Goal: Information Seeking & Learning: Find specific fact

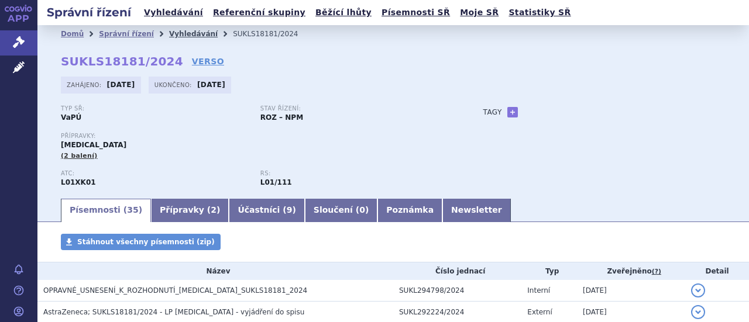
click at [172, 35] on link "Vyhledávání" at bounding box center [193, 34] width 49 height 8
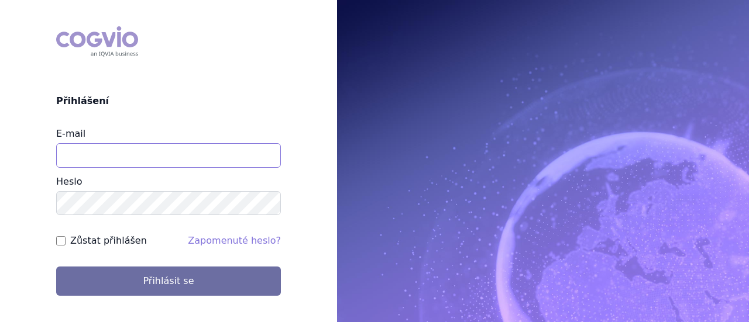
click at [195, 156] on input "E-mail" at bounding box center [168, 155] width 225 height 25
type input "[PERSON_NAME][EMAIL_ADDRESS][PERSON_NAME][DOMAIN_NAME]"
click at [56, 267] on button "Přihlásit se" at bounding box center [168, 281] width 225 height 29
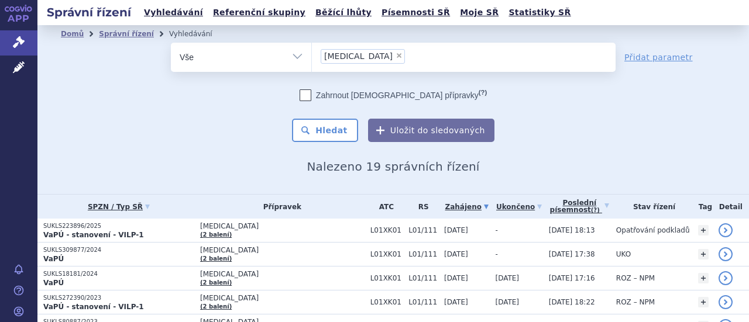
click at [396, 53] on span "×" at bounding box center [399, 55] width 7 height 7
click at [312, 53] on select "Lynparza" at bounding box center [311, 56] width 1 height 29
select select
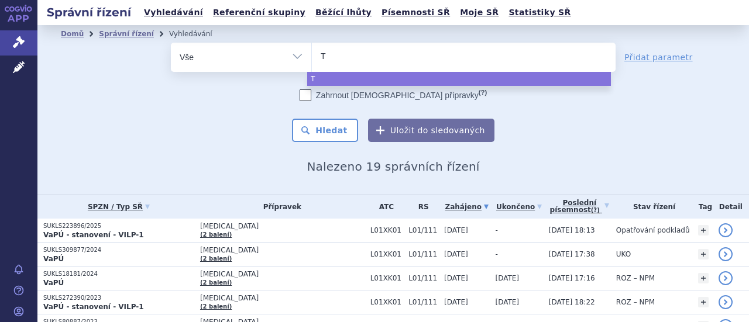
type input "Tr"
type input "Tre"
type input "Trem"
type input "Tremf"
type input "Tremfy"
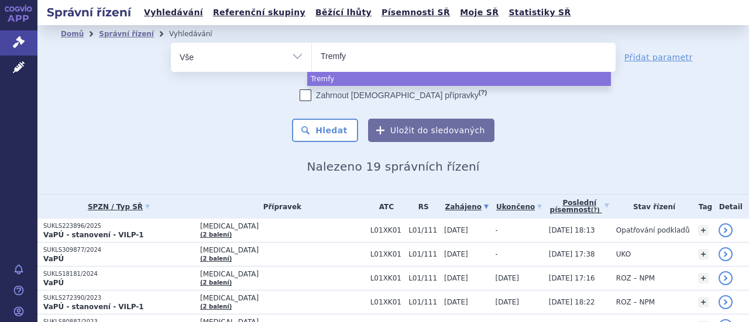
type input "Tremfya"
type input "[MEDICAL_DATA]"
type input "Tremfya"
select select "Tremfya"
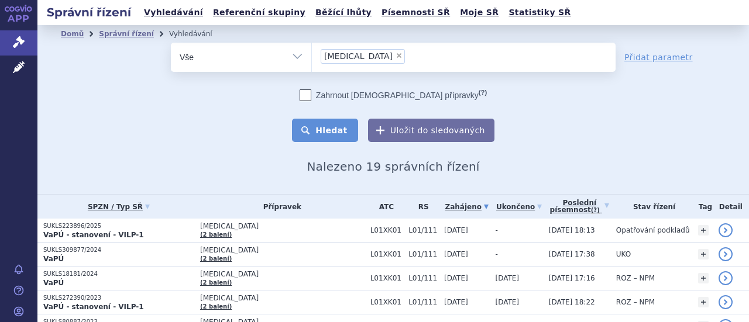
click at [338, 128] on button "Hledat" at bounding box center [325, 130] width 66 height 23
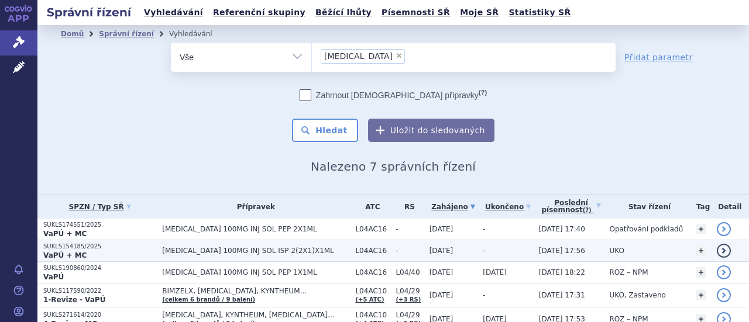
click at [276, 250] on span "TREMFYA 100MG INJ SOL ISP 2(2X1)X1ML" at bounding box center [255, 251] width 187 height 8
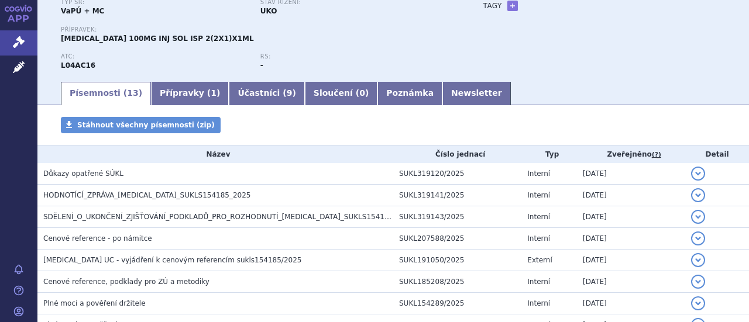
scroll to position [117, 0]
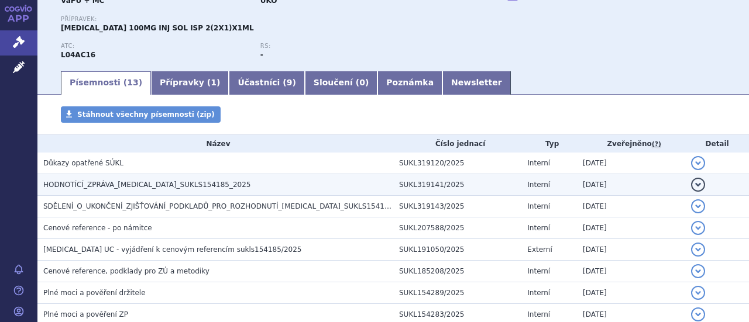
click at [132, 184] on span "HODNOTÍCÍ_ZPRÁVA_TREMFYA_SUKLS154185_2025" at bounding box center [147, 185] width 208 height 8
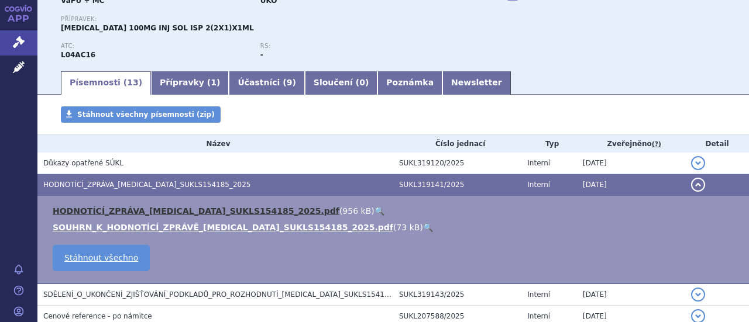
click at [179, 214] on link "HODNOTÍCÍ_ZPRÁVA_TREMFYA_SUKLS154185_2025.pdf" at bounding box center [196, 211] width 287 height 9
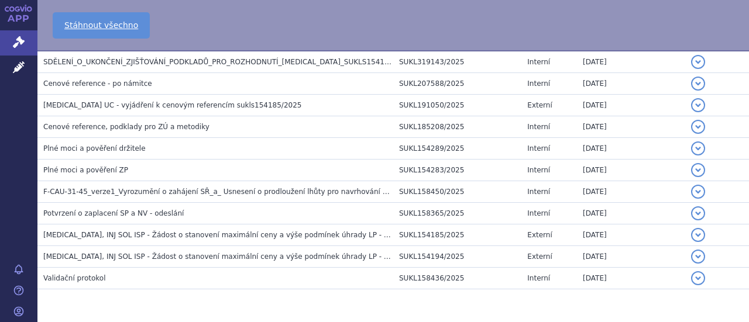
scroll to position [385, 0]
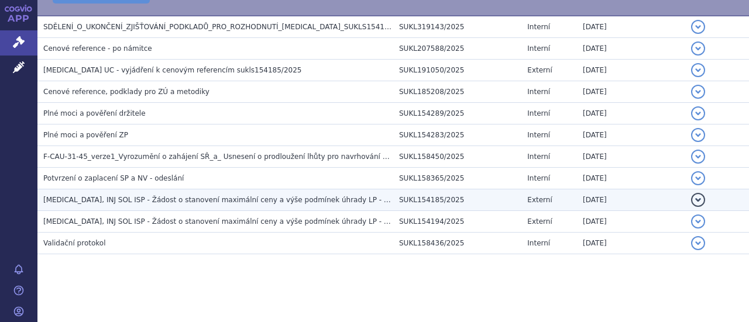
click at [287, 202] on span "TREMFYA, INJ SOL ISP - Žádost o stanovení maximální ceny a výše podmínek úhrady…" at bounding box center [219, 200] width 352 height 8
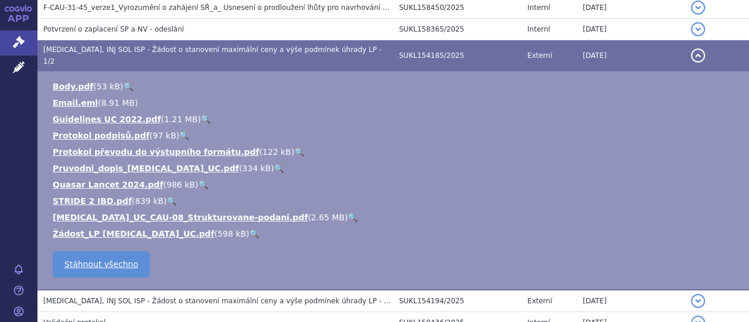
scroll to position [445, 0]
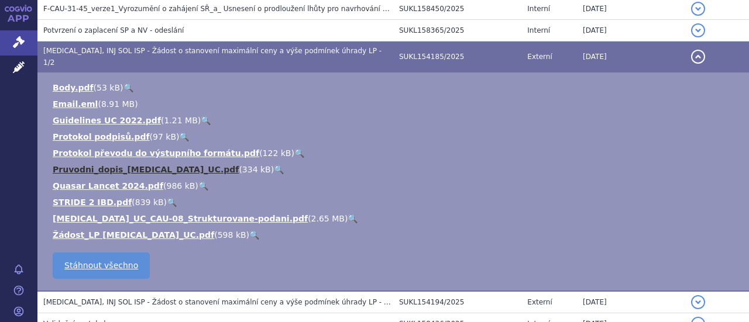
click at [140, 165] on link "Pruvodni_dopis_TREMFYA_UC.pdf" at bounding box center [146, 169] width 186 height 9
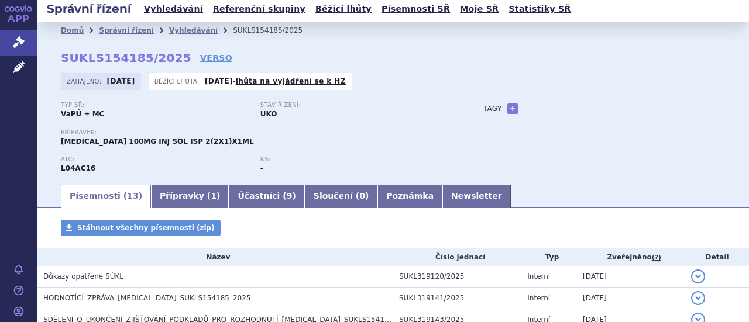
scroll to position [0, 0]
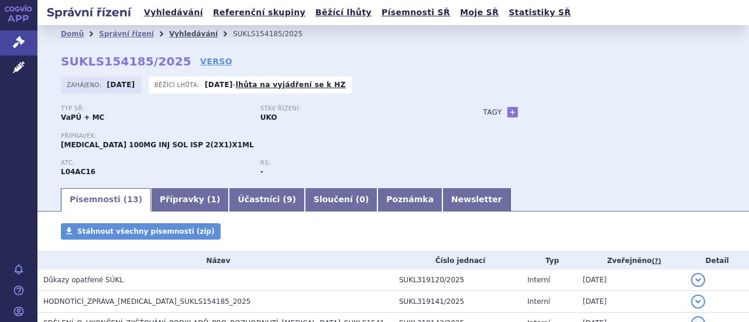
click at [177, 35] on link "Vyhledávání" at bounding box center [193, 34] width 49 height 8
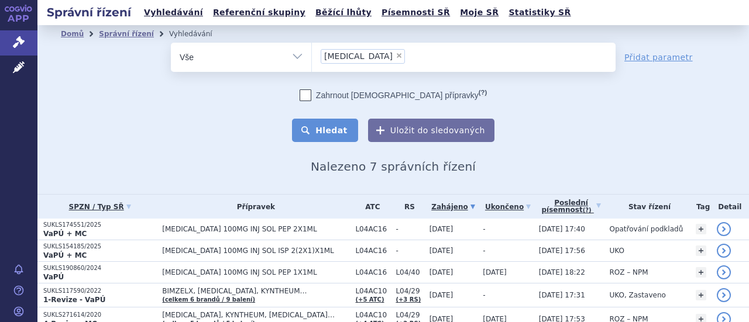
click at [331, 129] on button "Hledat" at bounding box center [325, 130] width 66 height 23
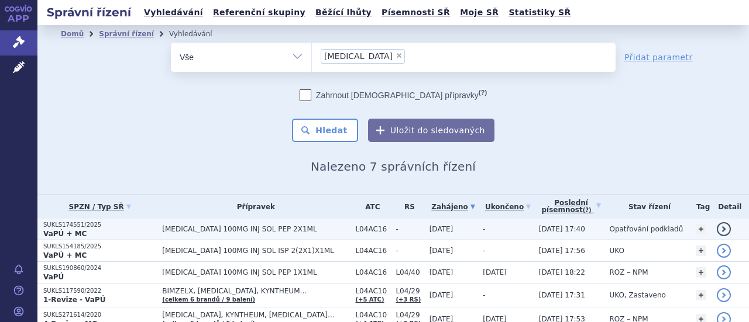
click at [267, 234] on td "TREMFYA 100MG INJ SOL PEP 2X1ML" at bounding box center [252, 230] width 193 height 22
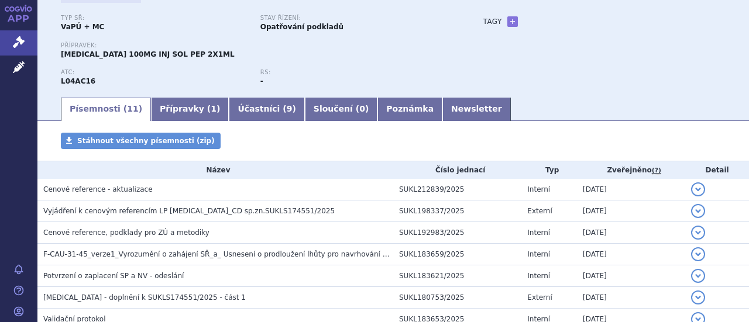
scroll to position [101, 0]
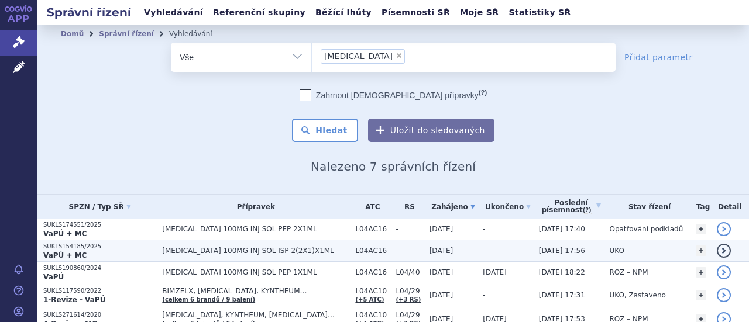
click at [262, 255] on span "[MEDICAL_DATA] 100MG INJ SOL ISP 2(2X1)X1ML" at bounding box center [255, 251] width 187 height 8
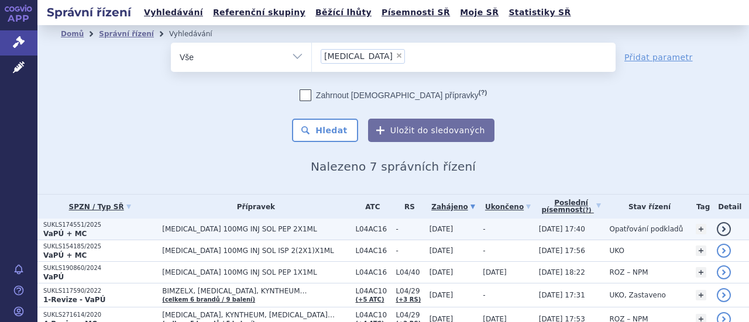
click at [267, 230] on span "[MEDICAL_DATA] 100MG INJ SOL PEP 2X1ML" at bounding box center [255, 229] width 187 height 8
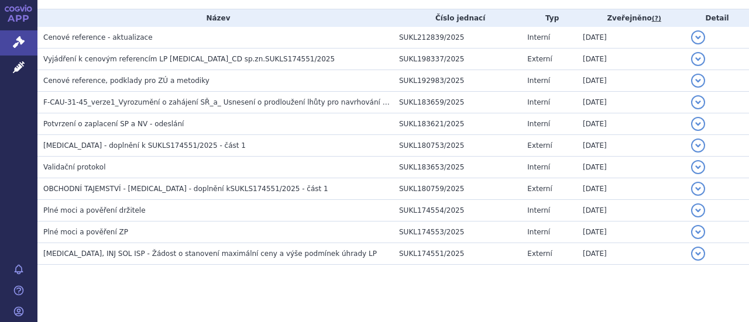
scroll to position [254, 0]
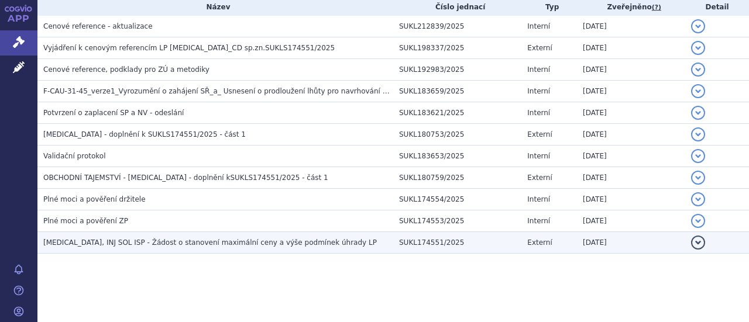
click at [194, 243] on span "[MEDICAL_DATA], INJ SOL ISP - Žádost o stanovení maximální ceny a výše podmínek…" at bounding box center [210, 243] width 334 height 8
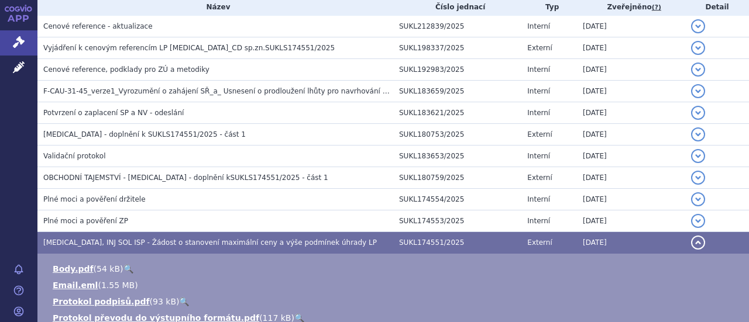
scroll to position [407, 0]
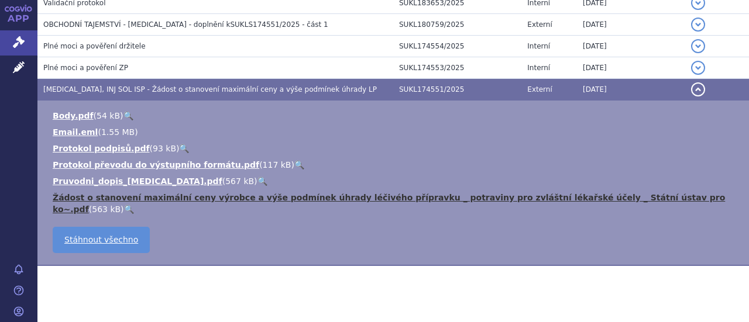
click at [295, 195] on link "Žádost o stanovení maximální ceny výrobce a výše podmínek úhrady léčivého přípr…" at bounding box center [389, 203] width 672 height 21
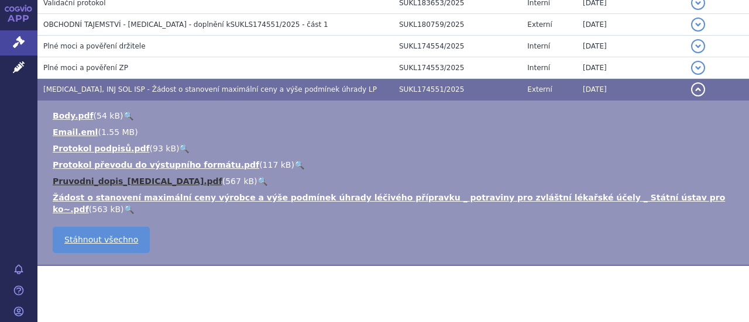
click at [126, 182] on link "Pruvodni_dopis_TREMFYA.pdf" at bounding box center [138, 181] width 170 height 9
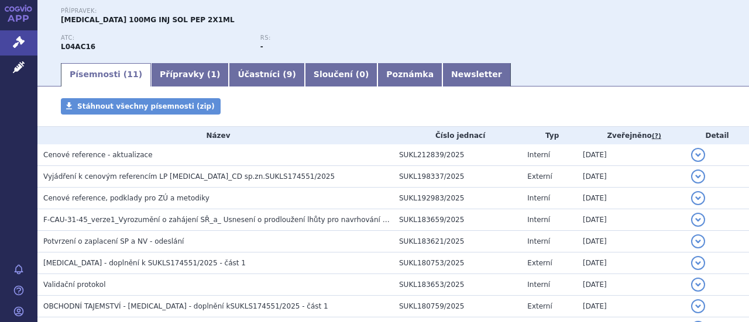
scroll to position [0, 0]
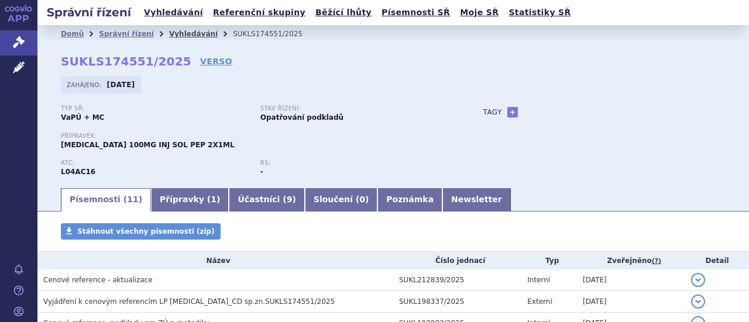
click at [177, 30] on link "Vyhledávání" at bounding box center [193, 34] width 49 height 8
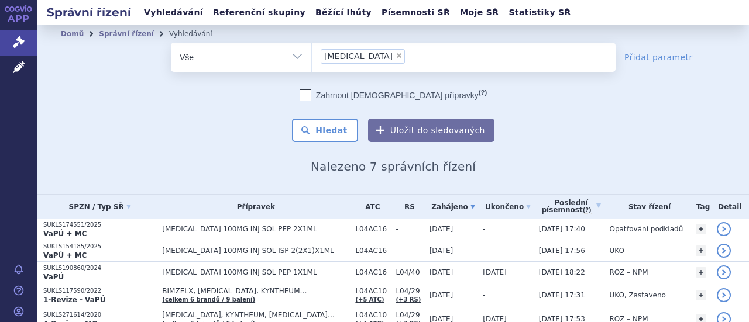
click at [396, 57] on span "×" at bounding box center [399, 55] width 7 height 7
click at [312, 57] on select "Tremfya" at bounding box center [311, 56] width 1 height 29
select select
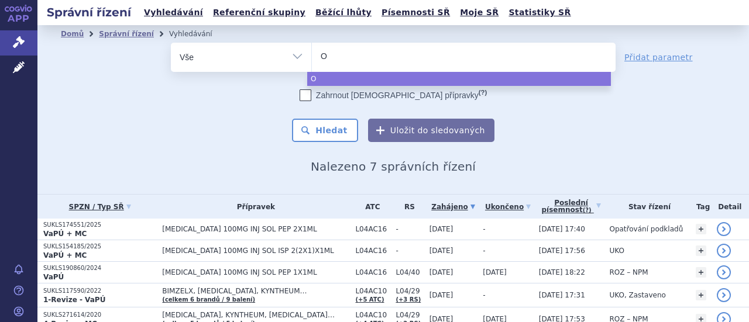
type input "Ot"
type input "Ote"
type input "Otez"
type input "Otezl"
type input "[MEDICAL_DATA]"
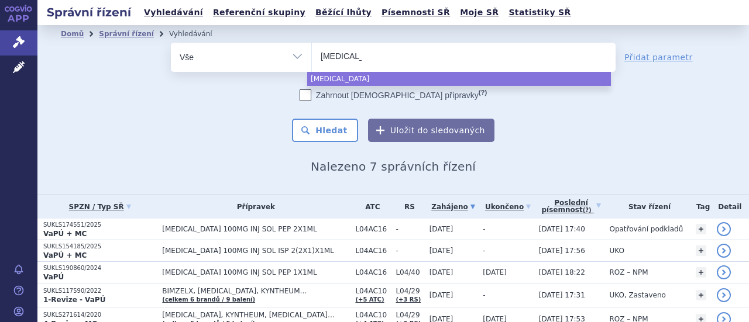
select select "[MEDICAL_DATA]"
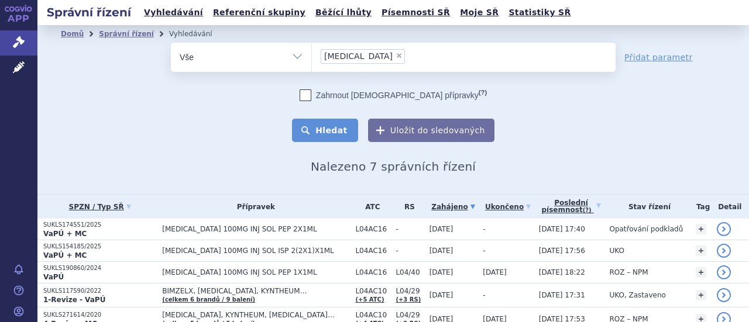
click at [335, 132] on button "Hledat" at bounding box center [325, 130] width 66 height 23
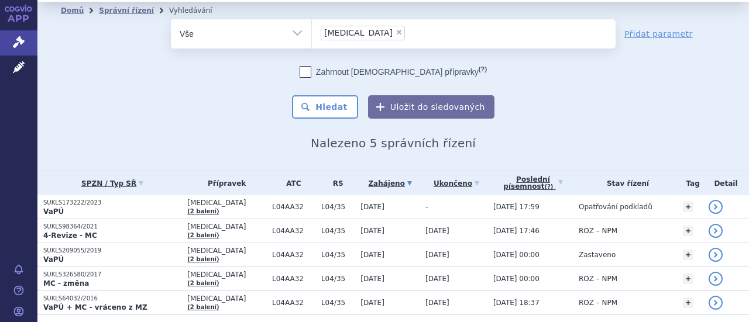
scroll to position [47, 0]
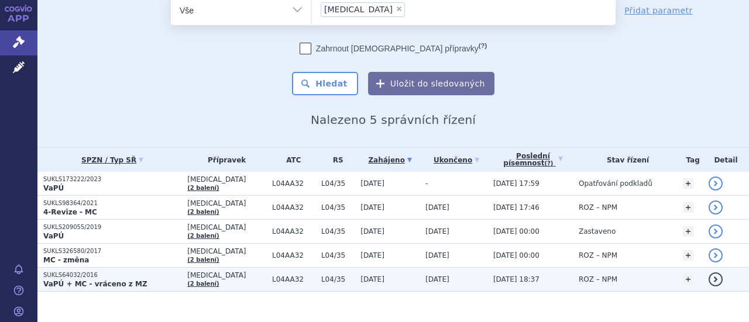
click at [459, 274] on td "[DATE]" at bounding box center [454, 280] width 68 height 24
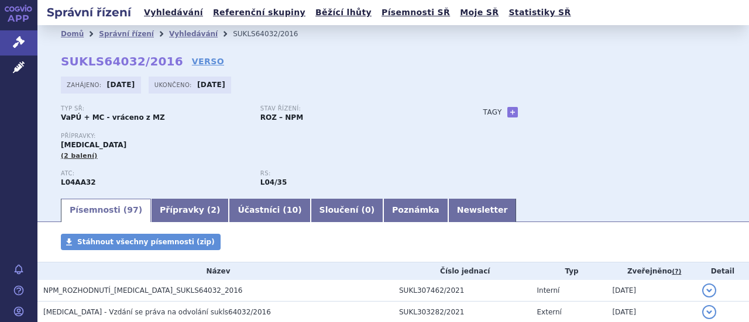
click at [459, 274] on th "Číslo jednací" at bounding box center [462, 272] width 138 height 18
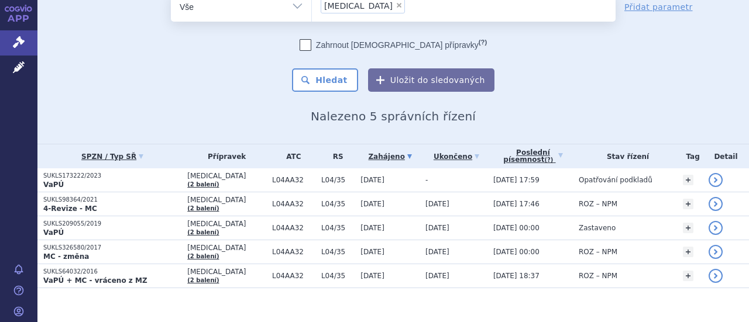
scroll to position [61, 0]
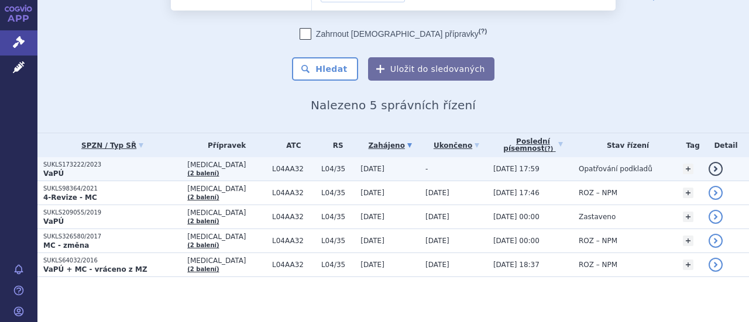
click at [373, 170] on td "20.07.2023" at bounding box center [387, 169] width 65 height 24
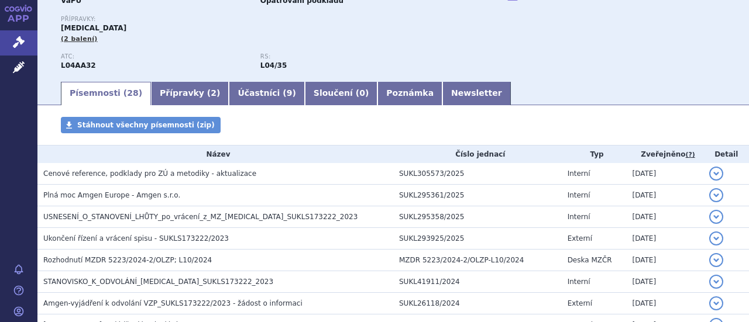
scroll to position [140, 0]
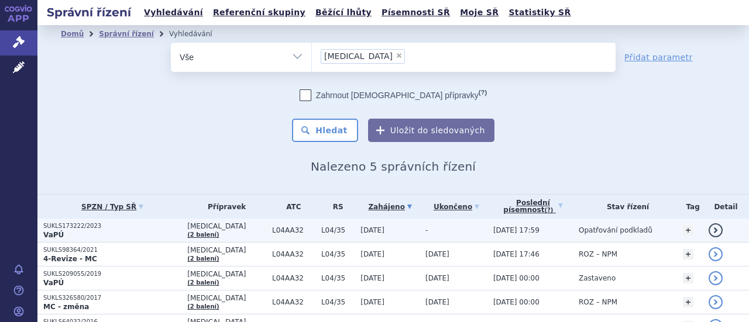
click at [272, 226] on span "L04AA32" at bounding box center [293, 230] width 43 height 8
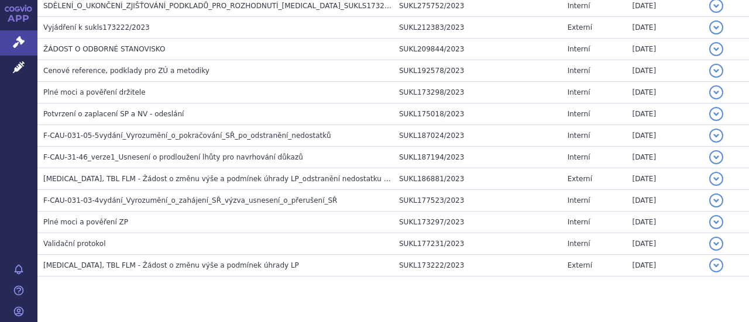
scroll to position [630, 0]
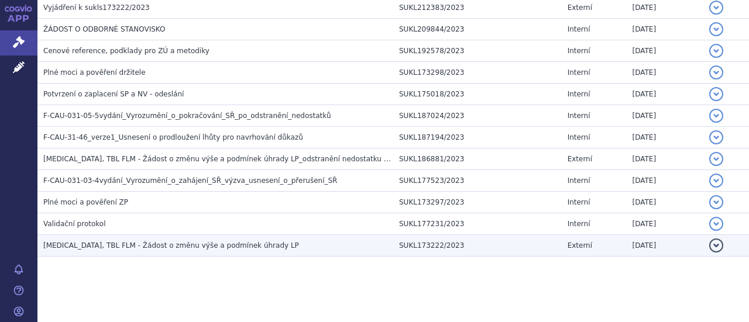
click at [177, 242] on span "OTEZLA, TBL FLM - Žádost o změnu výše a podmínek úhrady LP" at bounding box center [171, 246] width 256 height 8
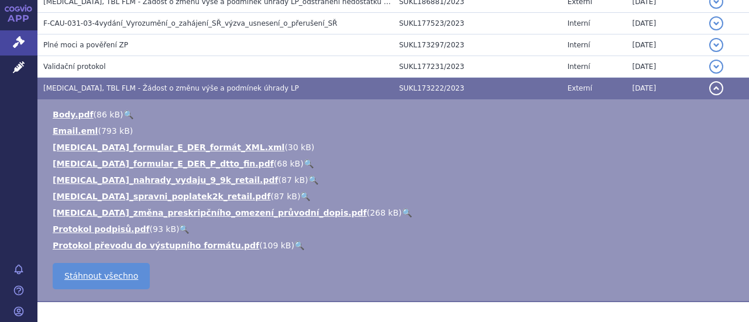
scroll to position [793, 0]
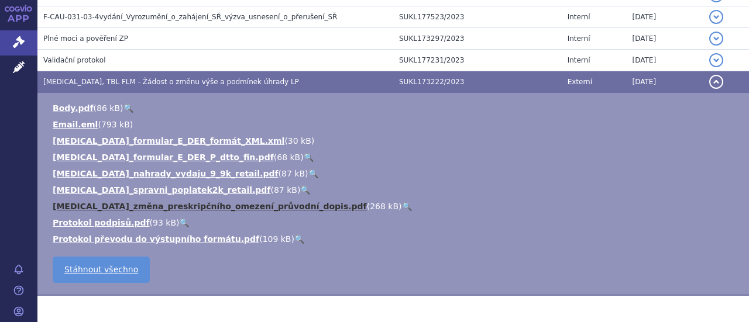
click at [248, 204] on link "Otezla_změna_preskripčního_omezení_průvodní_dopis.pdf" at bounding box center [210, 206] width 314 height 9
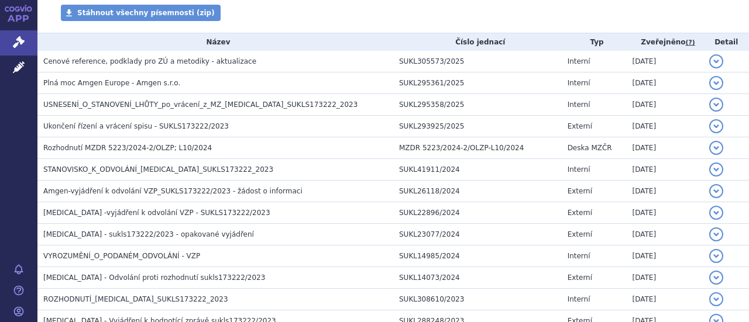
scroll to position [0, 0]
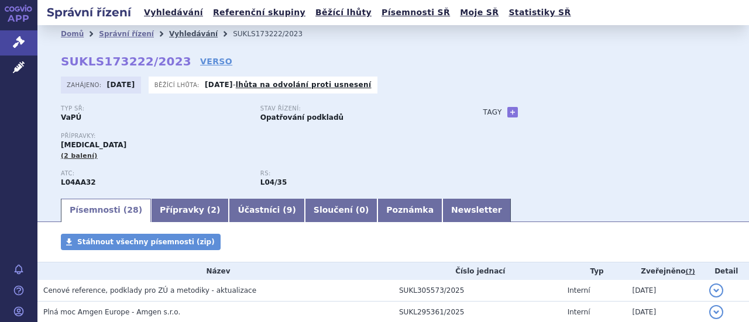
click at [185, 31] on link "Vyhledávání" at bounding box center [193, 34] width 49 height 8
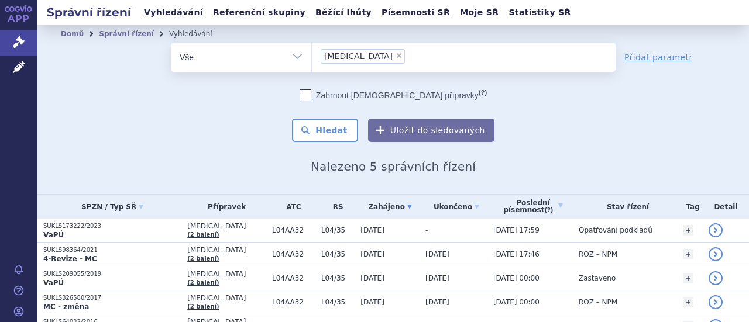
click at [396, 57] on span "×" at bounding box center [399, 55] width 7 height 7
click at [312, 57] on select "Otezla" at bounding box center [311, 56] width 1 height 29
select select
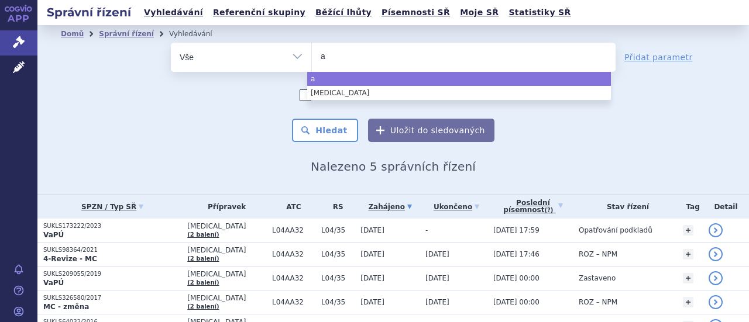
type input "ap"
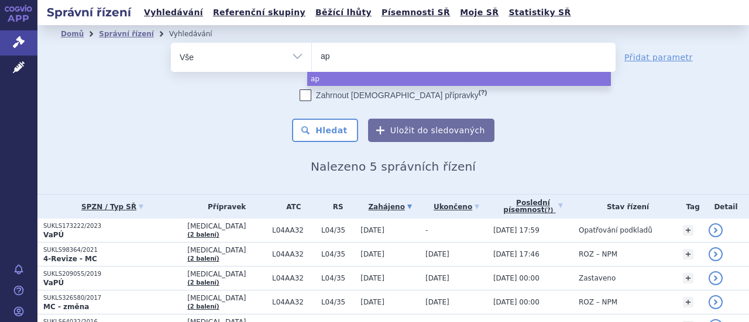
type input "apr"
type input "apre"
type input "aprem"
type input "apremi"
type input "apremil"
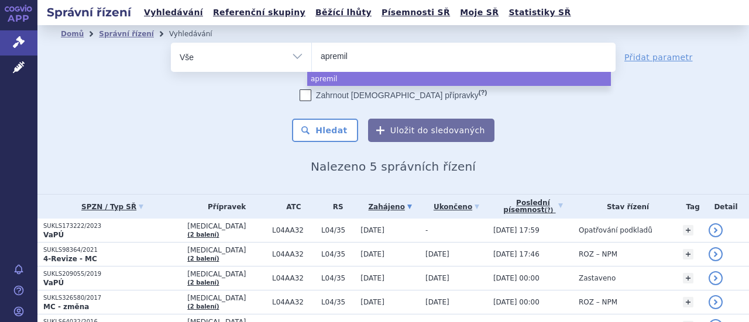
type input "apremila"
type input "apremilas"
type input "apremilast"
select select "[MEDICAL_DATA]"
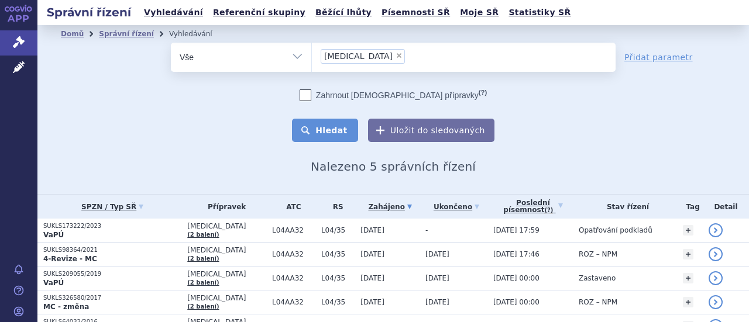
click at [336, 129] on button "Hledat" at bounding box center [325, 130] width 66 height 23
